Goal: Transaction & Acquisition: Purchase product/service

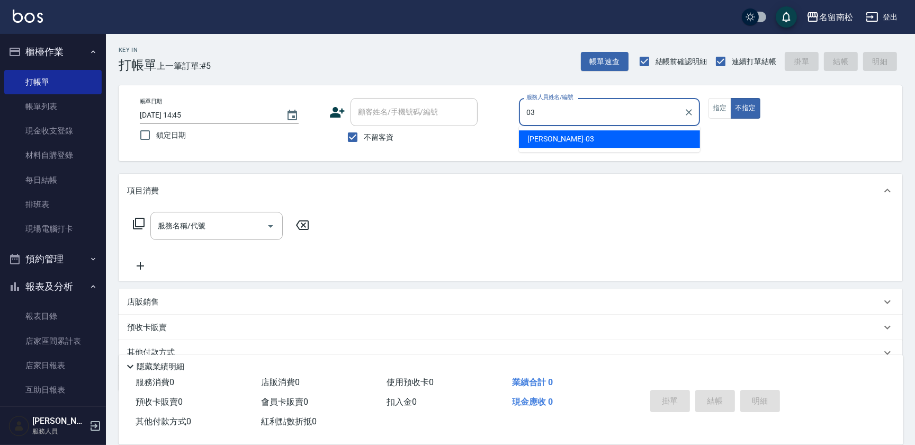
type input "[PERSON_NAME]-03"
type button "false"
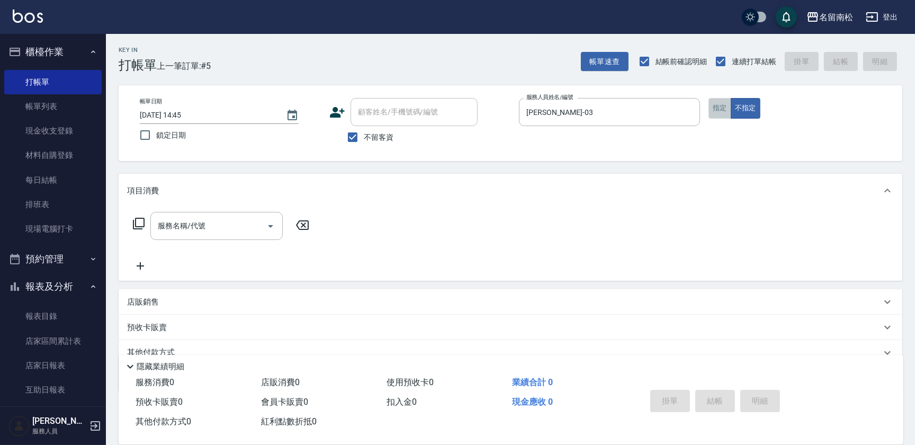
click at [717, 108] on button "指定" at bounding box center [720, 108] width 23 height 21
click at [747, 114] on button "不指定" at bounding box center [746, 108] width 30 height 21
click at [191, 222] on input "服務名稱/代號" at bounding box center [208, 226] width 107 height 19
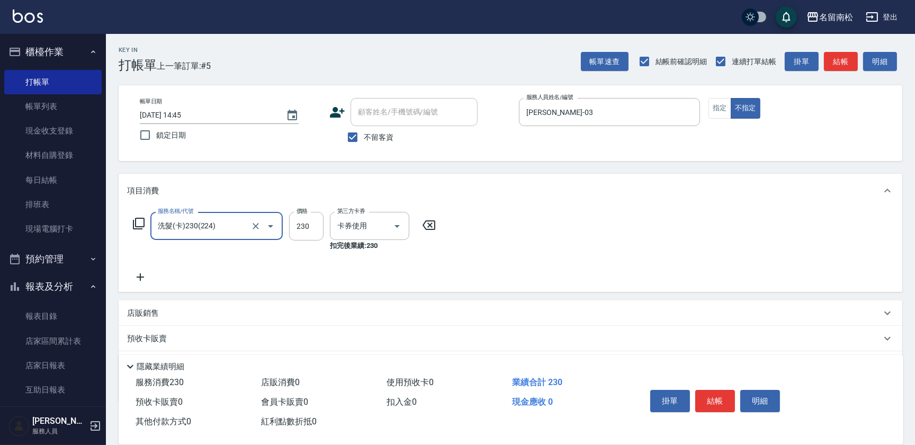
type input "洗髮(卡)230(224)"
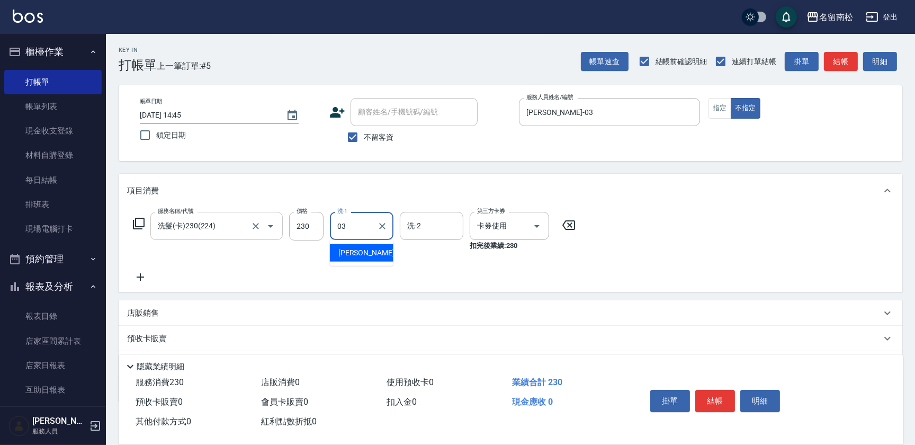
type input "[PERSON_NAME]-03"
click at [716, 400] on button "結帳" at bounding box center [716, 401] width 40 height 22
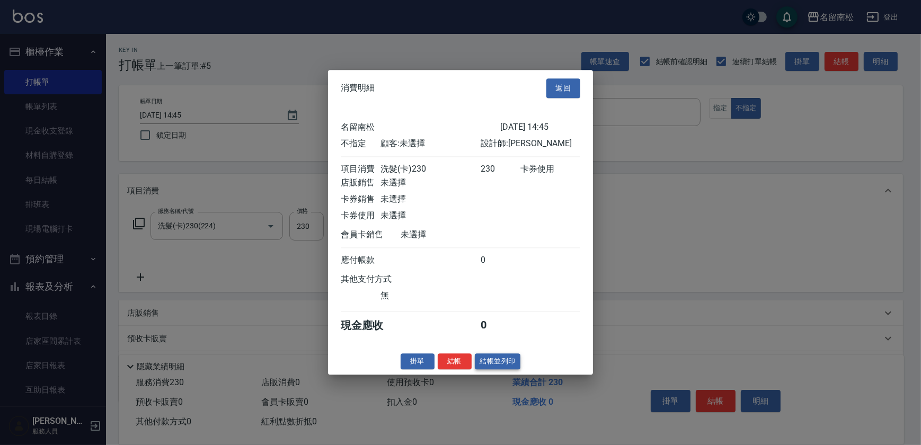
click at [503, 364] on button "結帳並列印" at bounding box center [498, 361] width 46 height 16
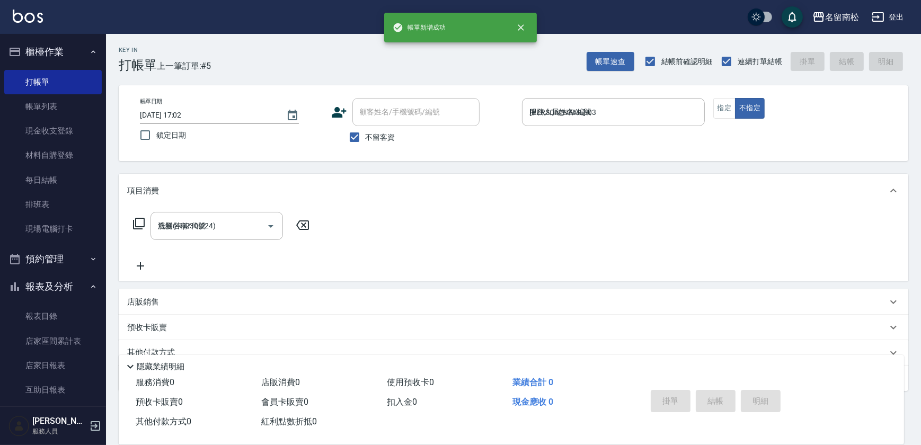
type input "[DATE] 17:02"
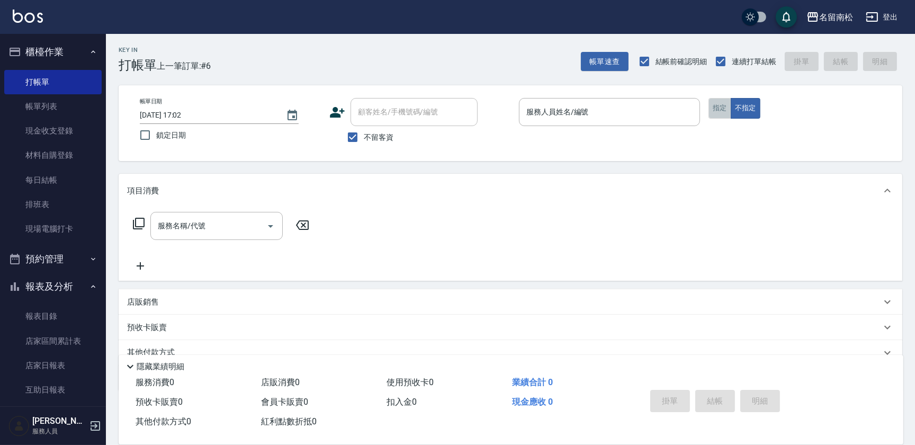
click at [712, 106] on button "指定" at bounding box center [720, 108] width 23 height 21
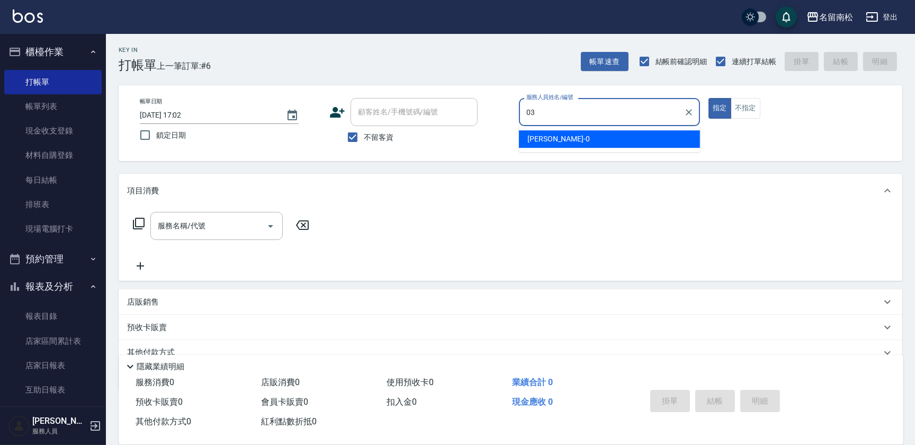
type input "[PERSON_NAME]-03"
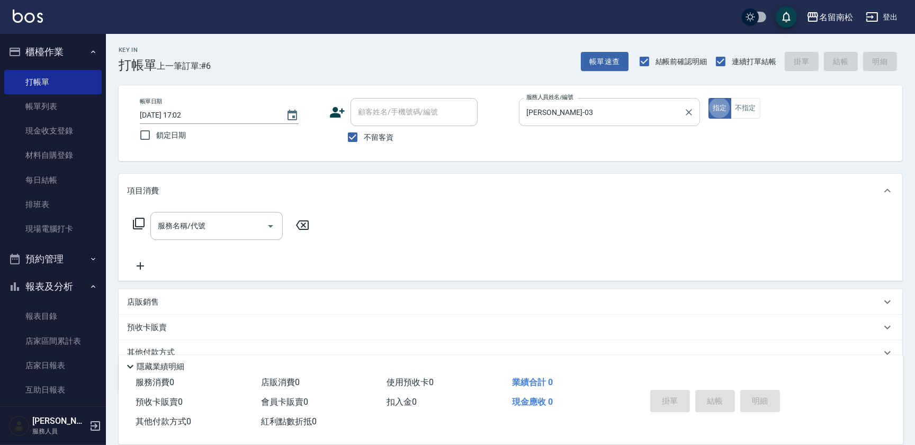
type button "true"
click at [224, 225] on input "服務名稱/代號" at bounding box center [208, 226] width 107 height 19
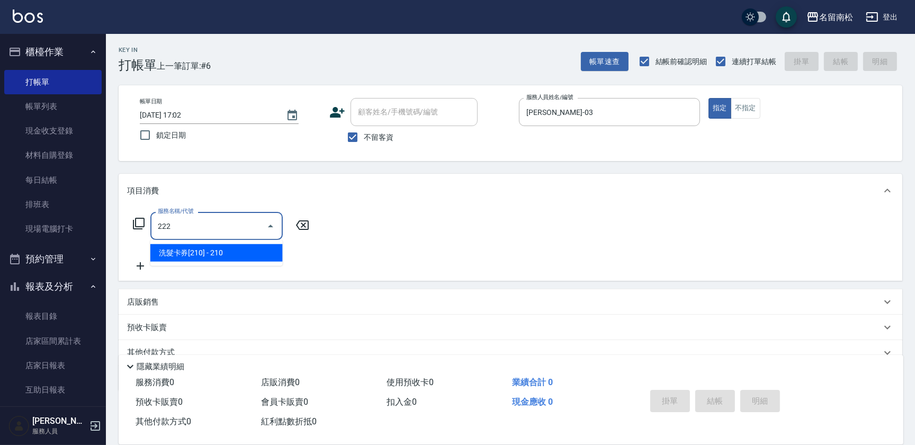
type input "洗髮卡券[210](222)"
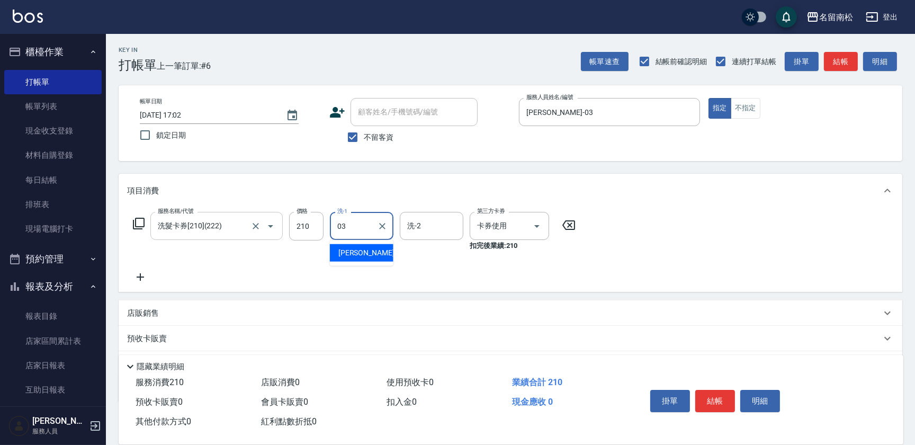
type input "[PERSON_NAME]-03"
click at [700, 386] on div "掛單 結帳 明細" at bounding box center [715, 402] width 138 height 33
click at [706, 392] on button "結帳" at bounding box center [716, 401] width 40 height 22
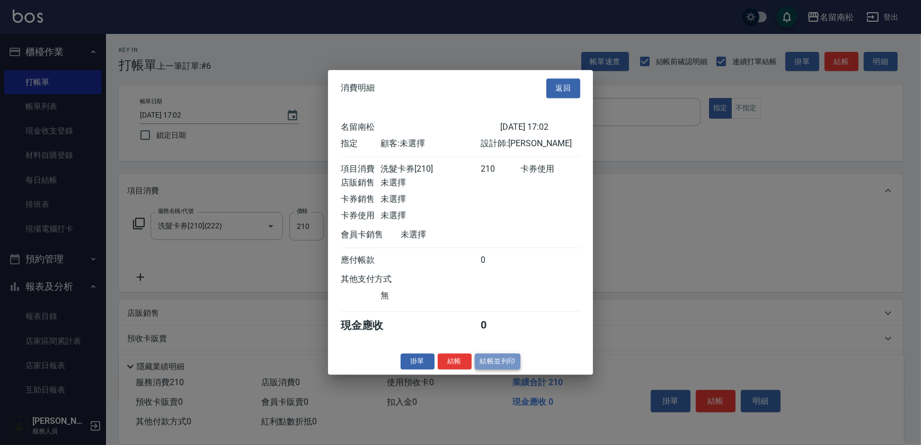
click at [501, 366] on button "結帳並列印" at bounding box center [498, 361] width 46 height 16
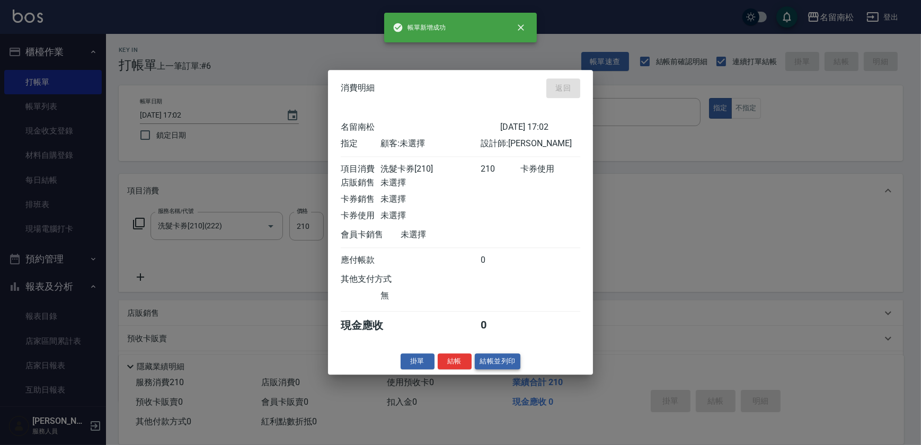
type input "[DATE] 17:03"
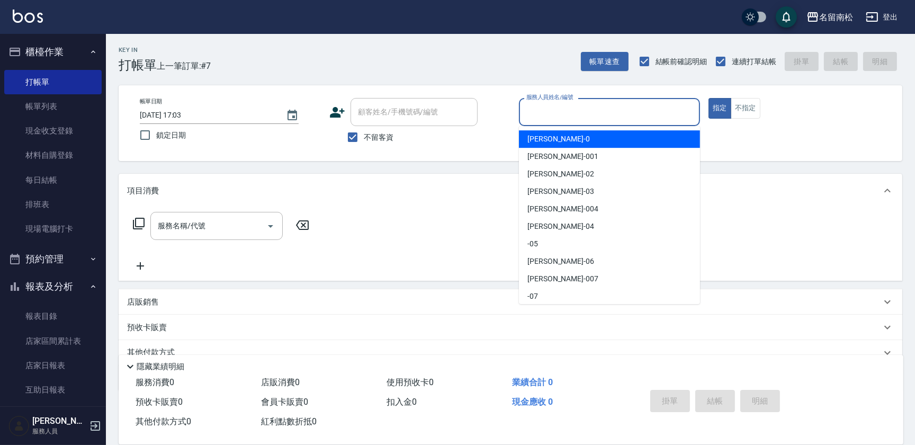
click at [680, 112] on input "服務人員姓名/編號" at bounding box center [610, 112] width 172 height 19
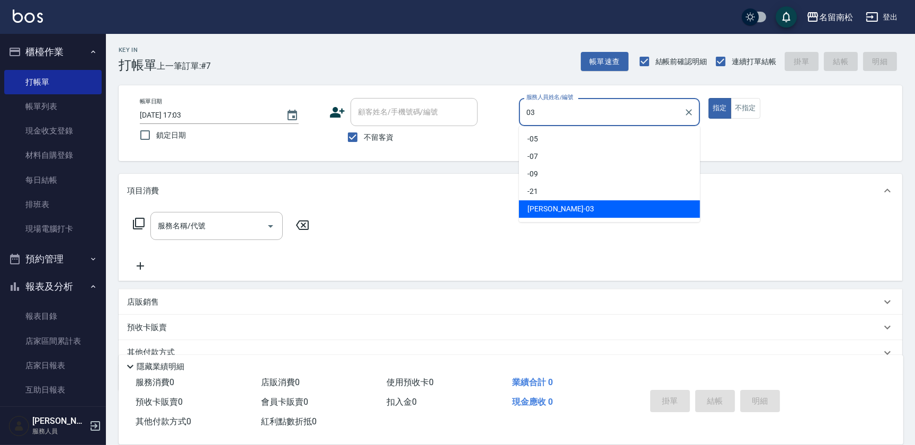
type input "[PERSON_NAME]-03"
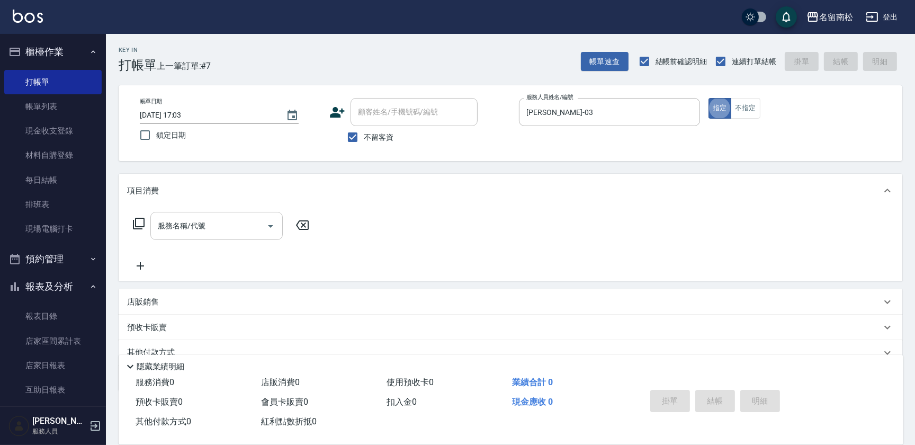
click at [191, 231] on input "服務名稱/代號" at bounding box center [208, 226] width 107 height 19
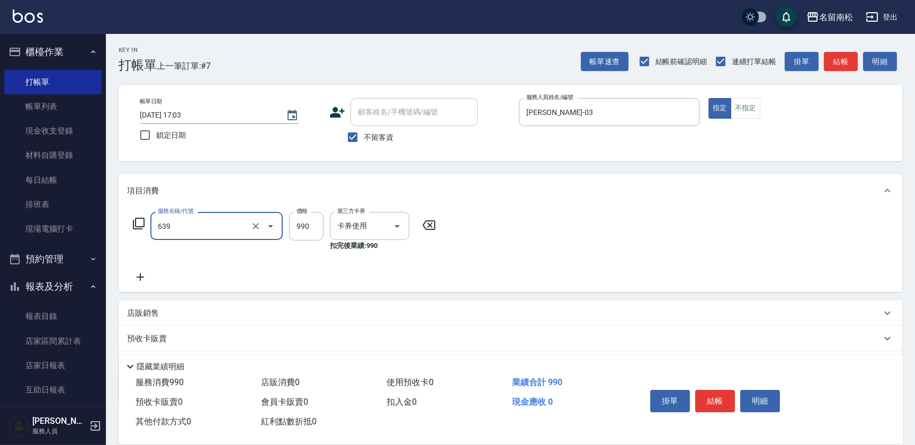
type input "(芙)蘆薈髮膜套卡(自材)(639)"
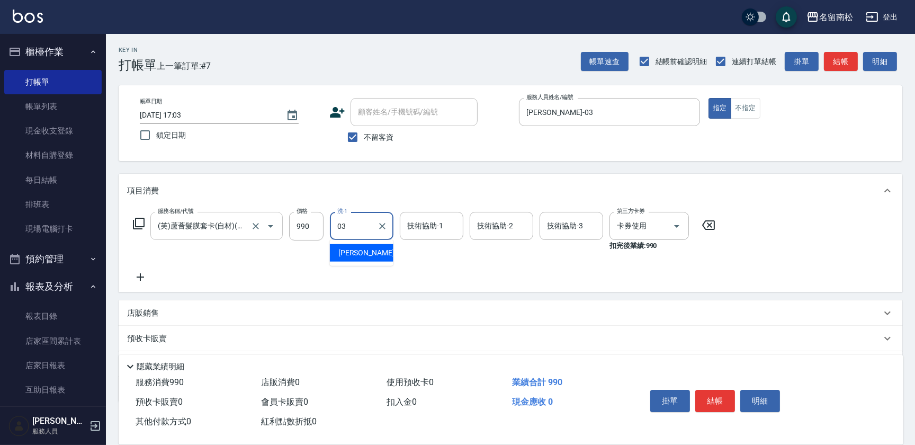
type input "[PERSON_NAME]-03"
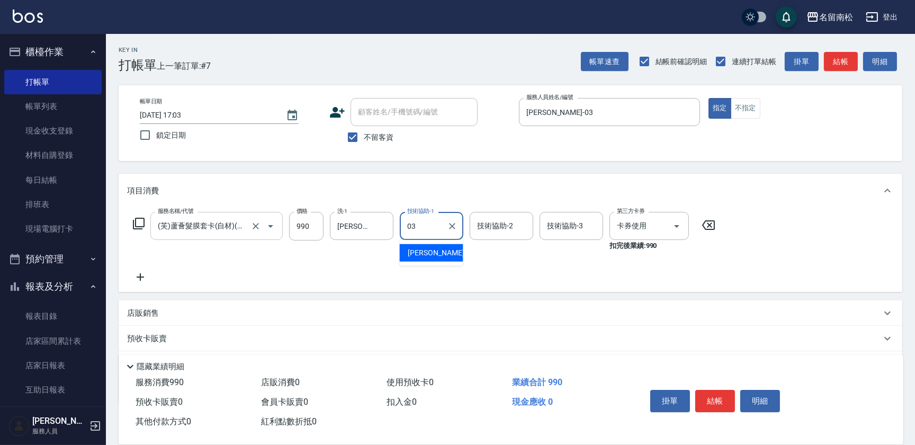
type input "[PERSON_NAME]-03"
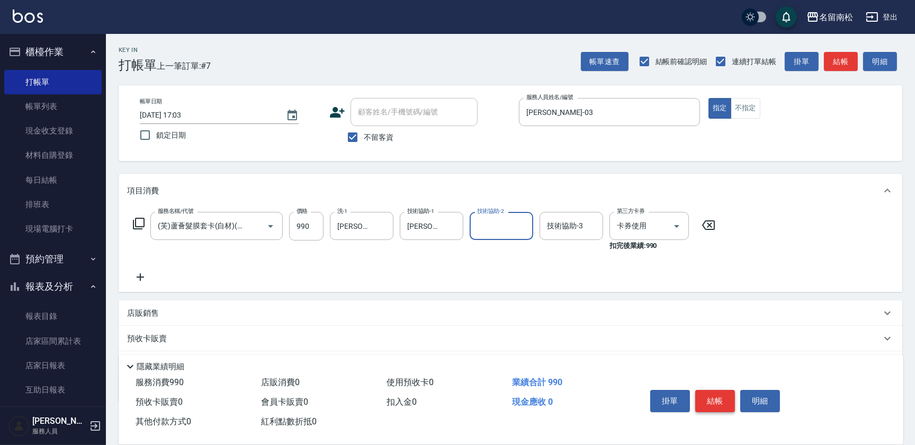
click at [720, 403] on button "結帳" at bounding box center [716, 401] width 40 height 22
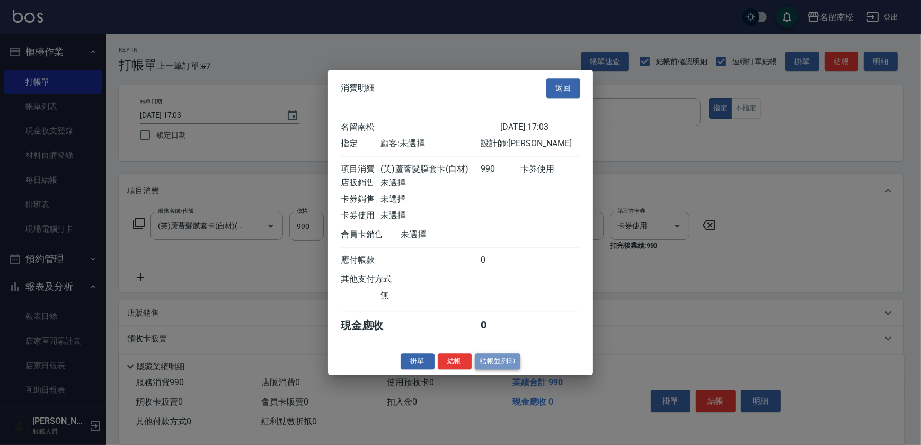
click at [501, 362] on button "結帳並列印" at bounding box center [498, 361] width 46 height 16
